Goal: Task Accomplishment & Management: Manage account settings

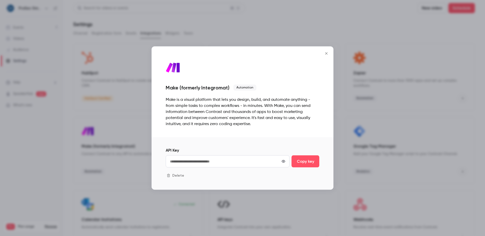
click at [327, 52] on icon "Close" at bounding box center [326, 54] width 6 height 4
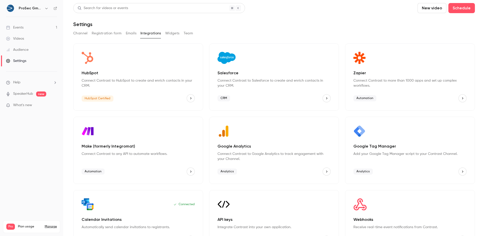
click at [29, 47] on link "Audience" at bounding box center [31, 49] width 63 height 11
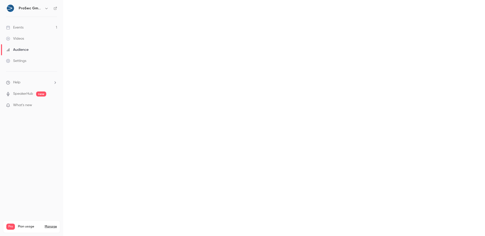
click at [29, 28] on link "Events 1" at bounding box center [31, 27] width 63 height 11
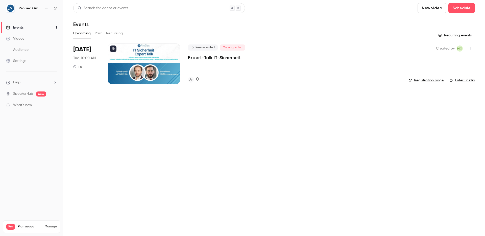
click at [213, 63] on div "Pre-recorded Missing video Expert-Talk IT-Sicherheit 0" at bounding box center [294, 63] width 212 height 40
click at [216, 57] on p "Expert-Talk IT-Sicherheit" at bounding box center [214, 58] width 53 height 6
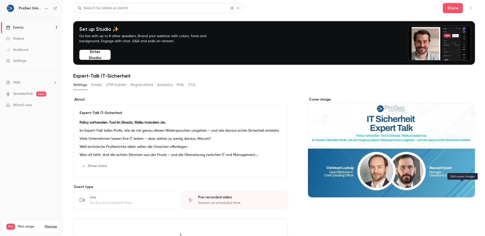
click at [464, 186] on icon "Cover image" at bounding box center [465, 187] width 3 height 3
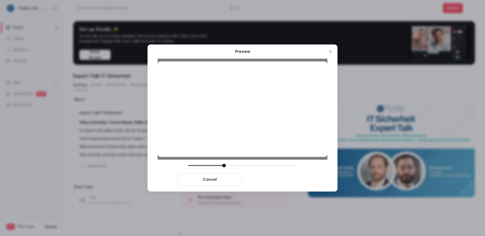
click at [271, 178] on button "Save cover" at bounding box center [275, 179] width 64 height 12
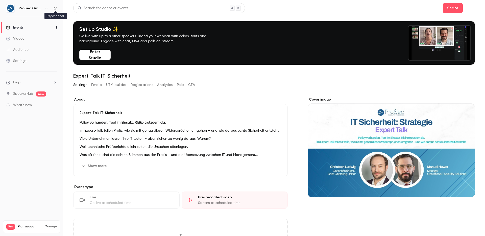
click at [56, 9] on icon at bounding box center [56, 9] width 4 height 4
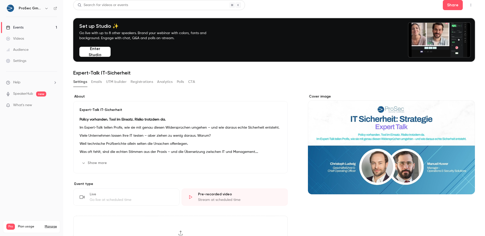
click at [113, 108] on p "Expert-Talk IT-Sicherheit" at bounding box center [181, 109] width 202 height 5
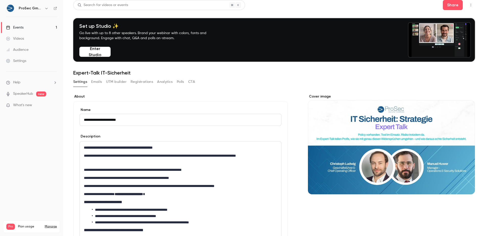
click at [84, 123] on input "**********" at bounding box center [181, 120] width 202 height 12
click at [85, 120] on input "**********" at bounding box center [181, 120] width 202 height 12
click at [100, 118] on input "**********" at bounding box center [181, 120] width 202 height 12
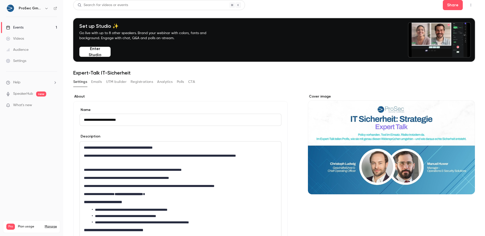
drag, startPoint x: 103, startPoint y: 118, endPoint x: 83, endPoint y: 119, distance: 20.5
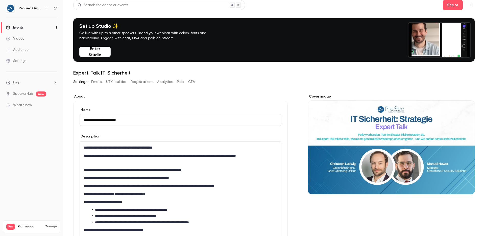
click at [83, 119] on input "**********" at bounding box center [181, 120] width 202 height 12
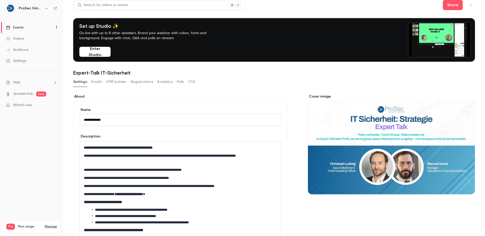
click at [135, 116] on input "**********" at bounding box center [181, 120] width 202 height 12
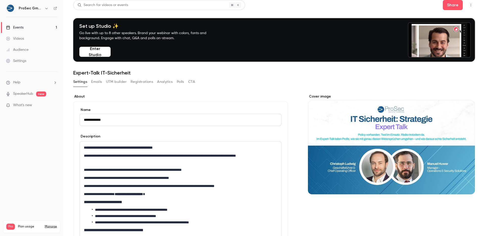
click at [131, 120] on input "**********" at bounding box center [181, 120] width 202 height 12
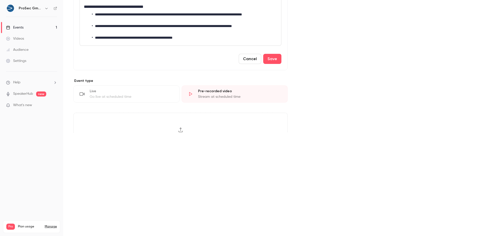
scroll to position [97, 0]
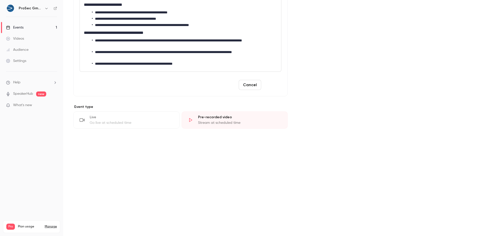
type input "**********"
click at [276, 88] on button "Save" at bounding box center [272, 85] width 18 height 10
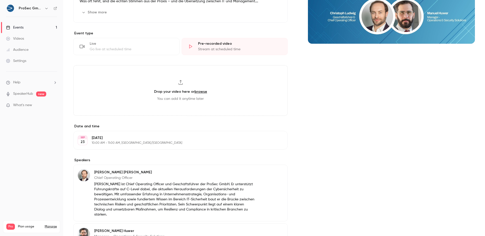
scroll to position [0, 0]
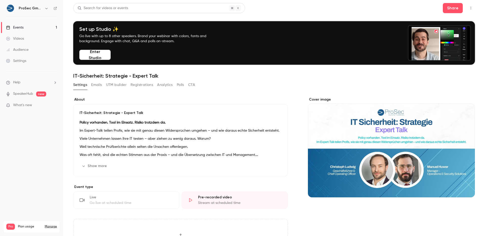
click at [90, 85] on div "Settings Emails UTM builder Registrations Analytics Polls CTA" at bounding box center [134, 85] width 122 height 8
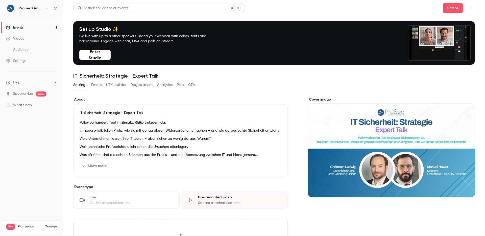
click at [96, 85] on button "Emails" at bounding box center [96, 85] width 11 height 8
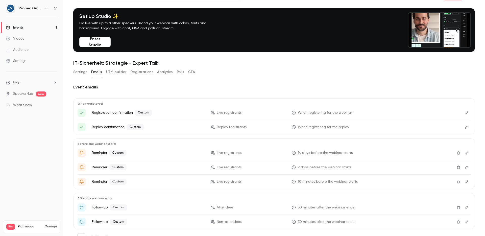
scroll to position [35, 0]
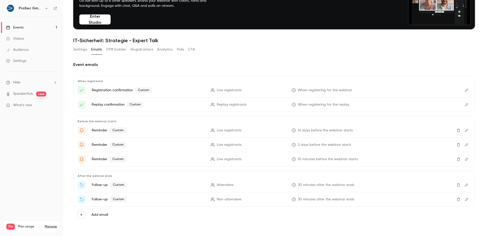
click at [119, 51] on button "UTM builder" at bounding box center [116, 49] width 20 height 8
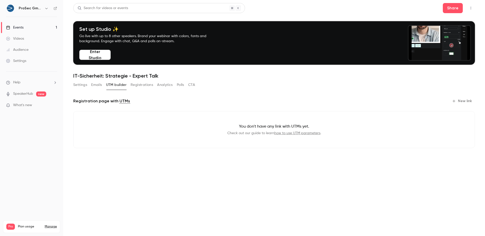
click at [143, 87] on button "Registrations" at bounding box center [142, 85] width 22 height 8
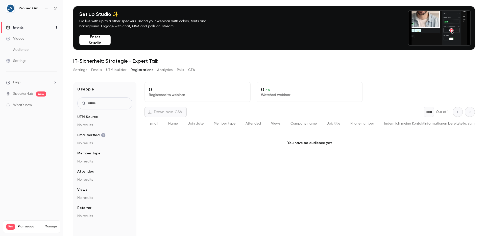
scroll to position [50, 0]
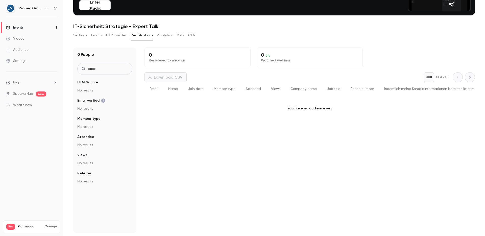
click at [85, 37] on button "Settings" at bounding box center [80, 35] width 14 height 8
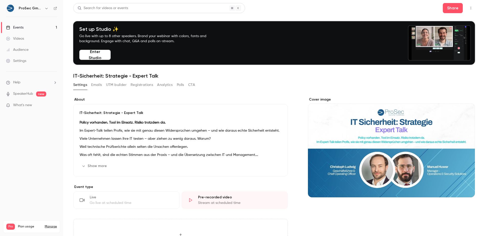
click at [210, 151] on div "Policy vorhanden. Tool im Einsatz. Risiko trotzdem da. Im Expert-Talk teilen Pr…" at bounding box center [181, 138] width 202 height 38
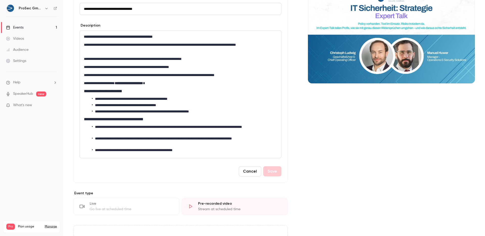
scroll to position [117, 0]
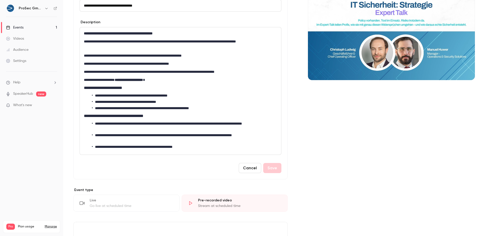
click at [351, 164] on div "Cover image" at bounding box center [391, 225] width 167 height 490
click at [250, 165] on button "Cancel" at bounding box center [250, 168] width 22 height 10
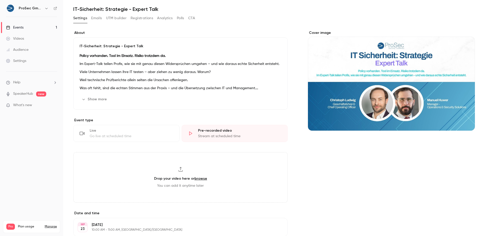
scroll to position [63, 0]
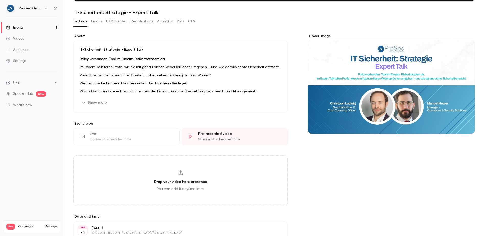
click at [86, 101] on button "Show more" at bounding box center [95, 102] width 30 height 8
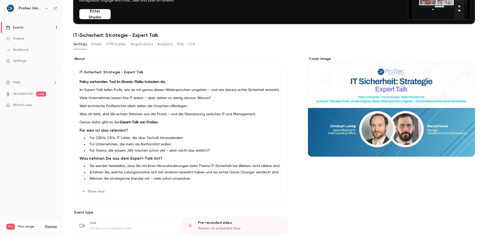
scroll to position [25, 0]
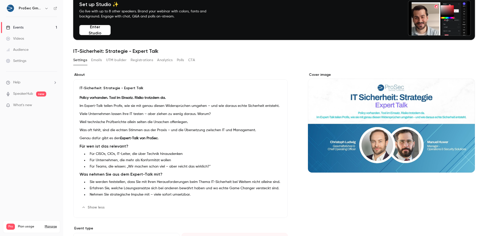
click at [93, 62] on button "Emails" at bounding box center [96, 60] width 11 height 8
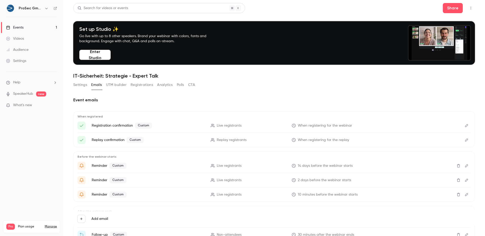
click at [81, 83] on button "Settings" at bounding box center [80, 85] width 14 height 8
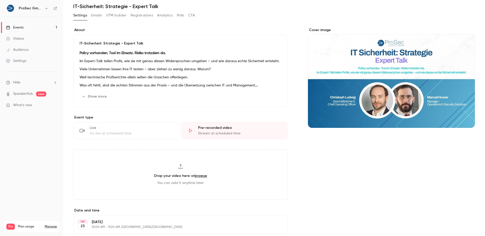
scroll to position [20, 0]
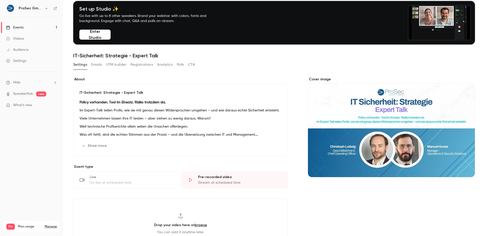
click at [57, 10] on nav "ProSec GmbH Events 1 Videos Audience Settings Help SpeakerHub new What's new Pr…" at bounding box center [31, 118] width 63 height 236
click at [56, 10] on icon at bounding box center [55, 8] width 3 height 3
click at [30, 63] on link "Settings" at bounding box center [31, 60] width 63 height 11
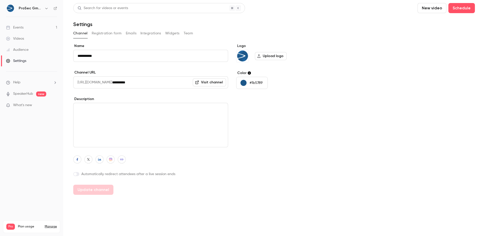
click at [25, 48] on div "Audience" at bounding box center [17, 49] width 22 height 5
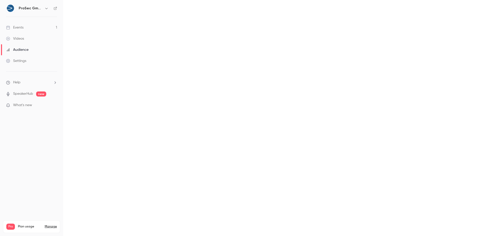
click at [32, 29] on link "Events 1" at bounding box center [31, 27] width 63 height 11
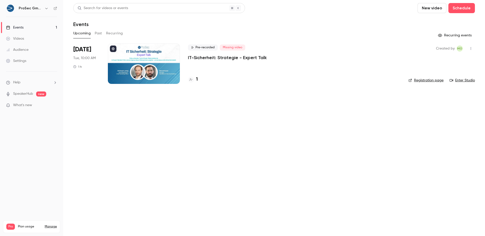
click at [146, 66] on div at bounding box center [144, 63] width 72 height 40
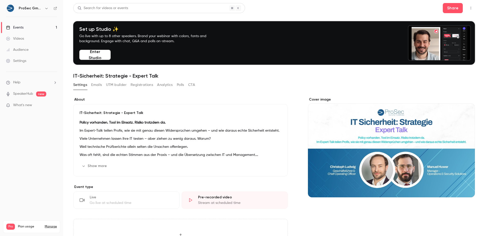
click at [160, 85] on button "Analytics" at bounding box center [165, 85] width 16 height 8
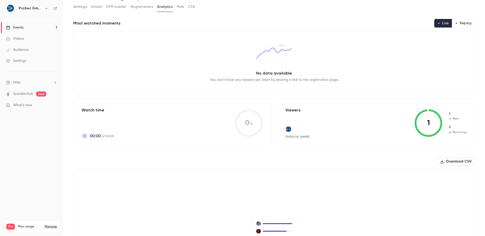
scroll to position [71, 0]
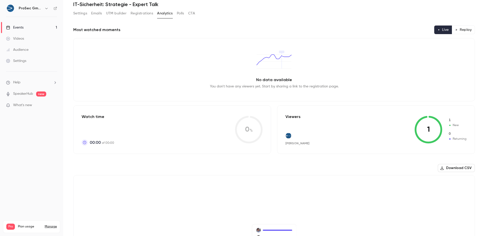
click at [138, 18] on div "Settings Emails UTM builder Registrations Analytics Polls CTA" at bounding box center [134, 14] width 122 height 10
click at [140, 14] on button "Registrations" at bounding box center [142, 13] width 22 height 8
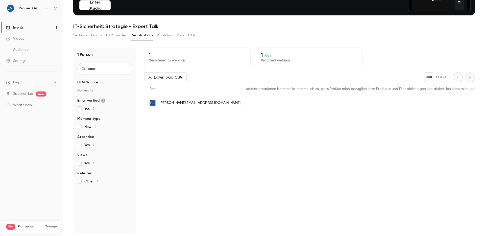
scroll to position [0, 307]
click at [165, 38] on button "Analytics" at bounding box center [165, 35] width 16 height 8
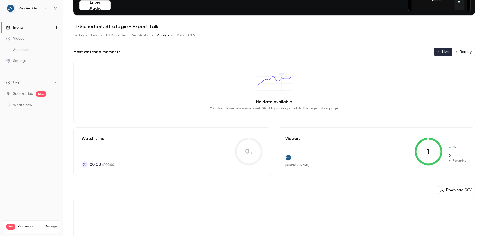
click at [193, 35] on button "CTA" at bounding box center [191, 35] width 7 height 8
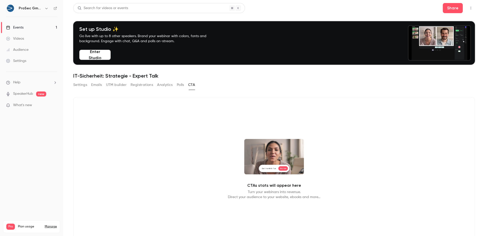
click at [166, 86] on button "Analytics" at bounding box center [165, 85] width 16 height 8
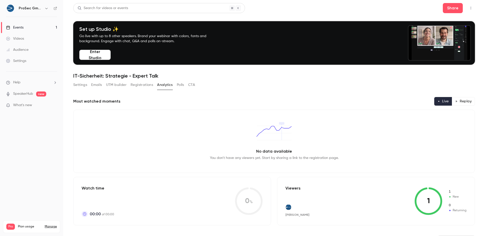
scroll to position [3, 0]
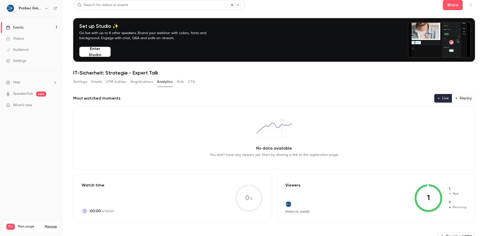
click at [79, 81] on button "Settings" at bounding box center [80, 82] width 14 height 8
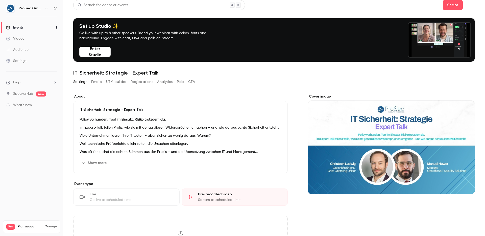
click at [169, 79] on button "Analytics" at bounding box center [165, 82] width 16 height 8
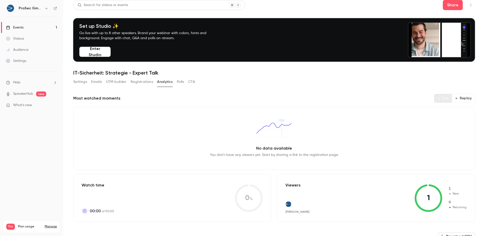
click at [437, 97] on icon "button" at bounding box center [438, 98] width 3 height 3
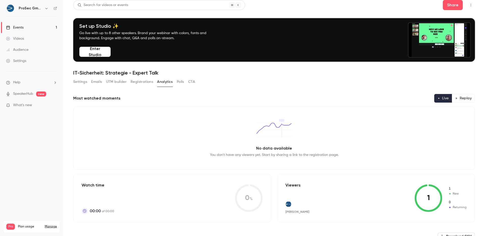
click at [180, 83] on button "Polls" at bounding box center [180, 82] width 7 height 8
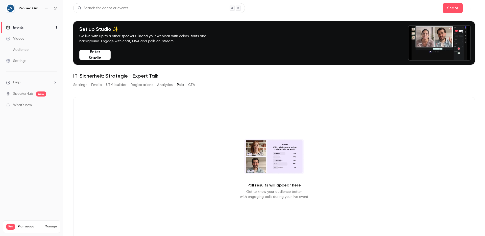
click at [193, 83] on button "CTA" at bounding box center [191, 85] width 7 height 8
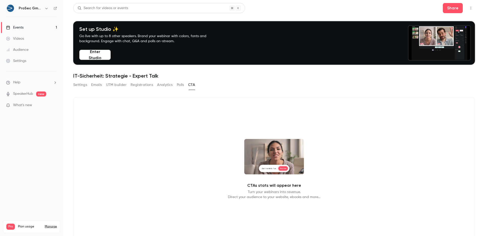
click at [136, 83] on button "Registrations" at bounding box center [142, 85] width 22 height 8
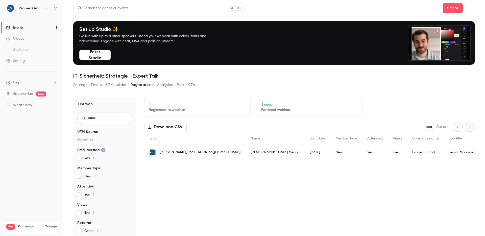
click at [114, 84] on button "UTM builder" at bounding box center [116, 85] width 20 height 8
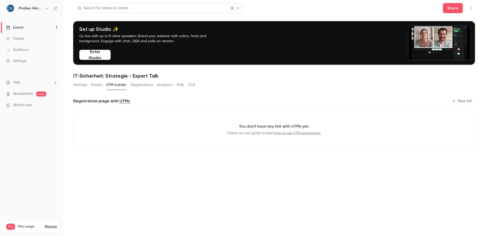
click at [18, 38] on div "Videos" at bounding box center [15, 38] width 18 height 5
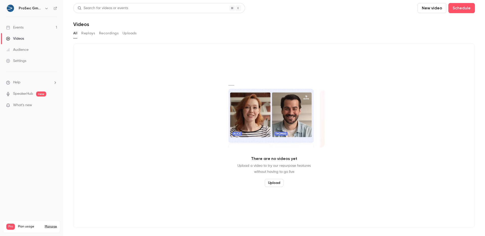
click at [23, 48] on div "Audience" at bounding box center [17, 49] width 22 height 5
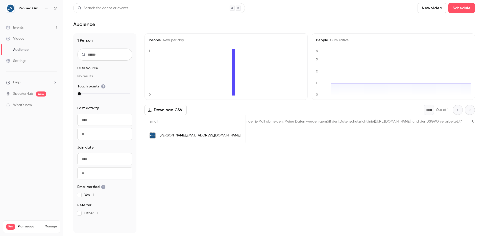
scroll to position [0, 611]
click at [28, 57] on link "Settings" at bounding box center [31, 60] width 63 height 11
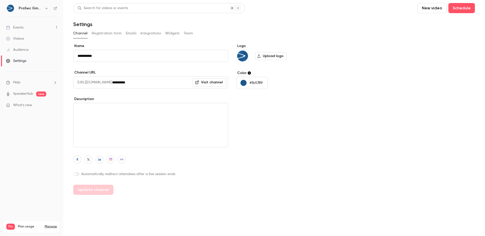
click at [113, 33] on button "Registration form" at bounding box center [107, 33] width 30 height 8
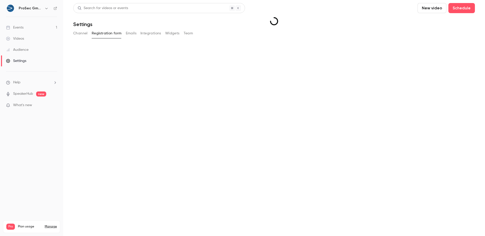
click at [137, 32] on div "Channel Registration form Emails Integrations Widgets Team" at bounding box center [274, 33] width 402 height 8
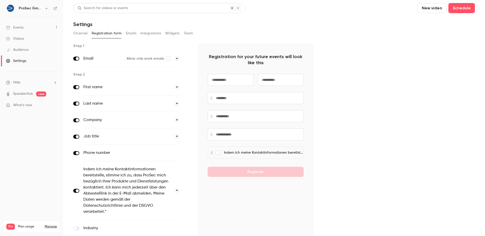
click at [185, 32] on button "Team" at bounding box center [189, 33] width 10 height 8
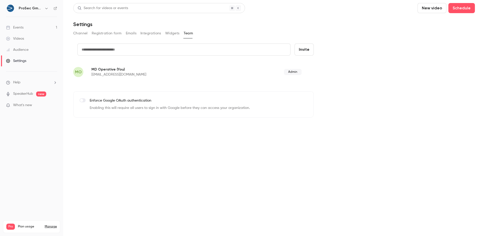
click at [32, 24] on link "Events 1" at bounding box center [31, 27] width 63 height 11
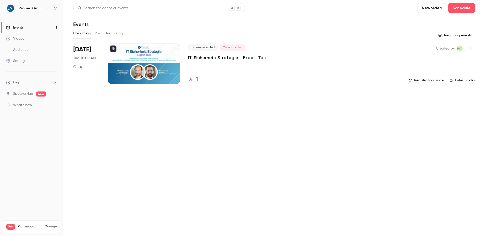
click at [457, 80] on link "Enter Studio" at bounding box center [462, 80] width 25 height 5
